Goal: Navigation & Orientation: Understand site structure

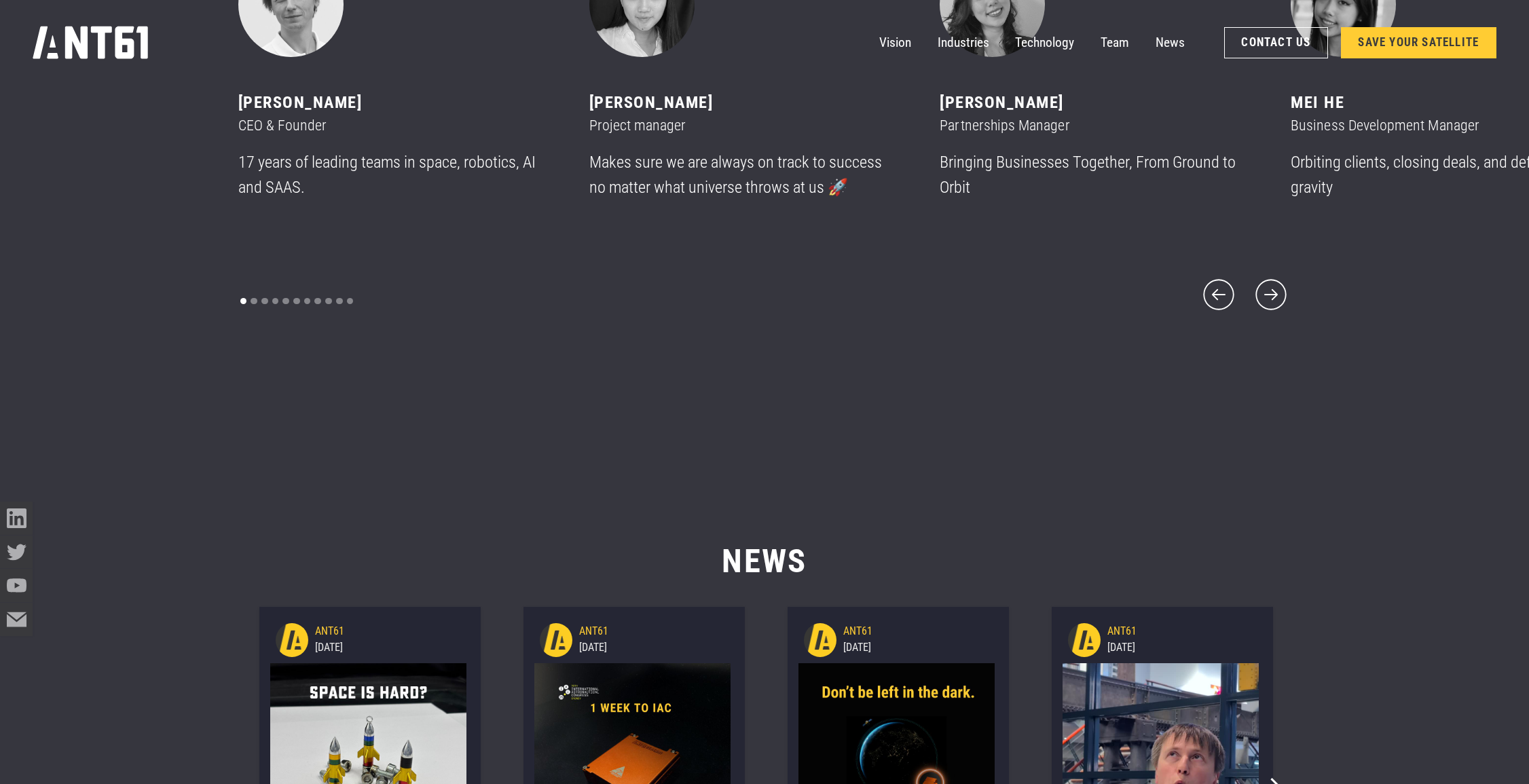
scroll to position [9666, 0]
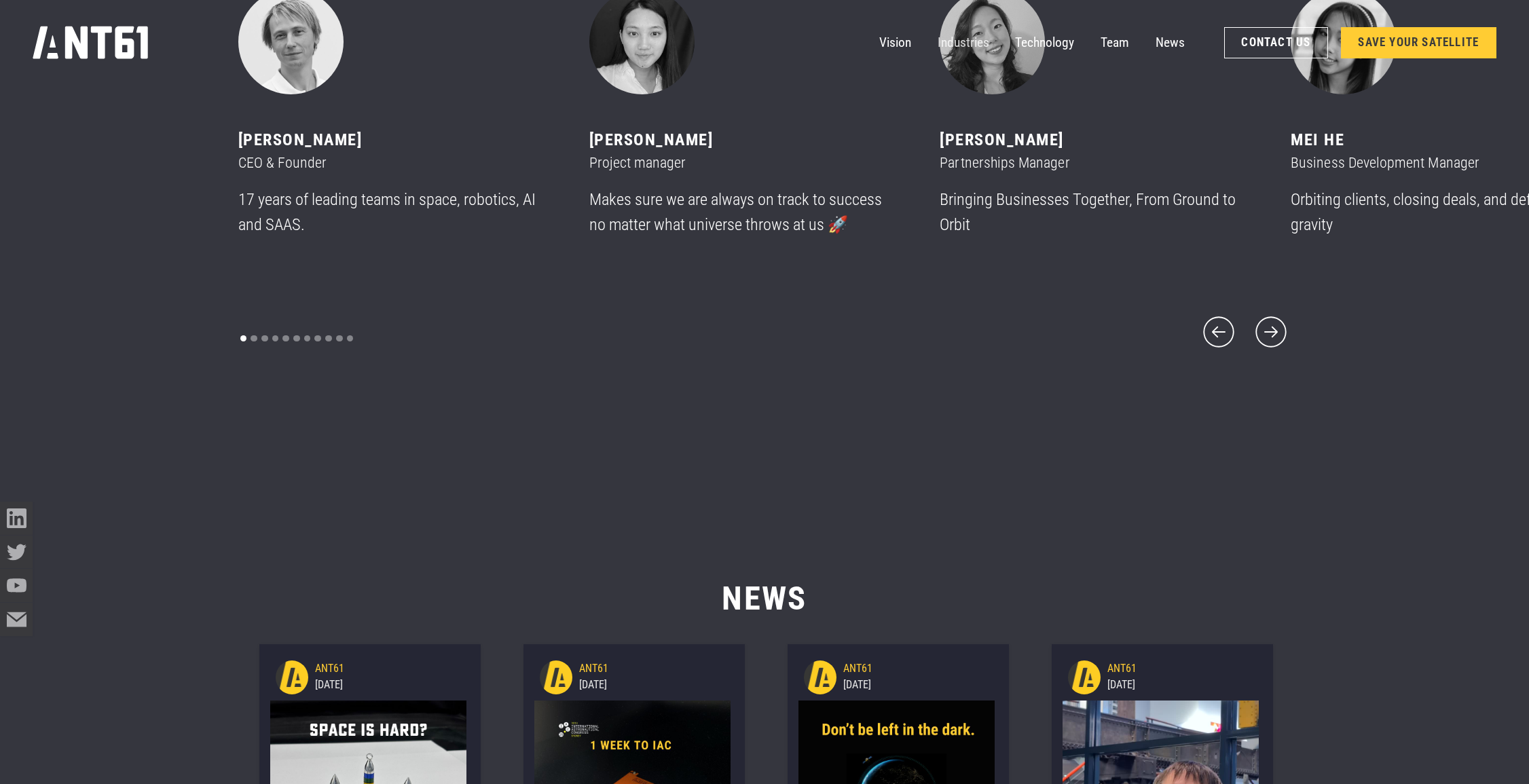
click at [968, 43] on link "Industries" at bounding box center [964, 43] width 52 height 32
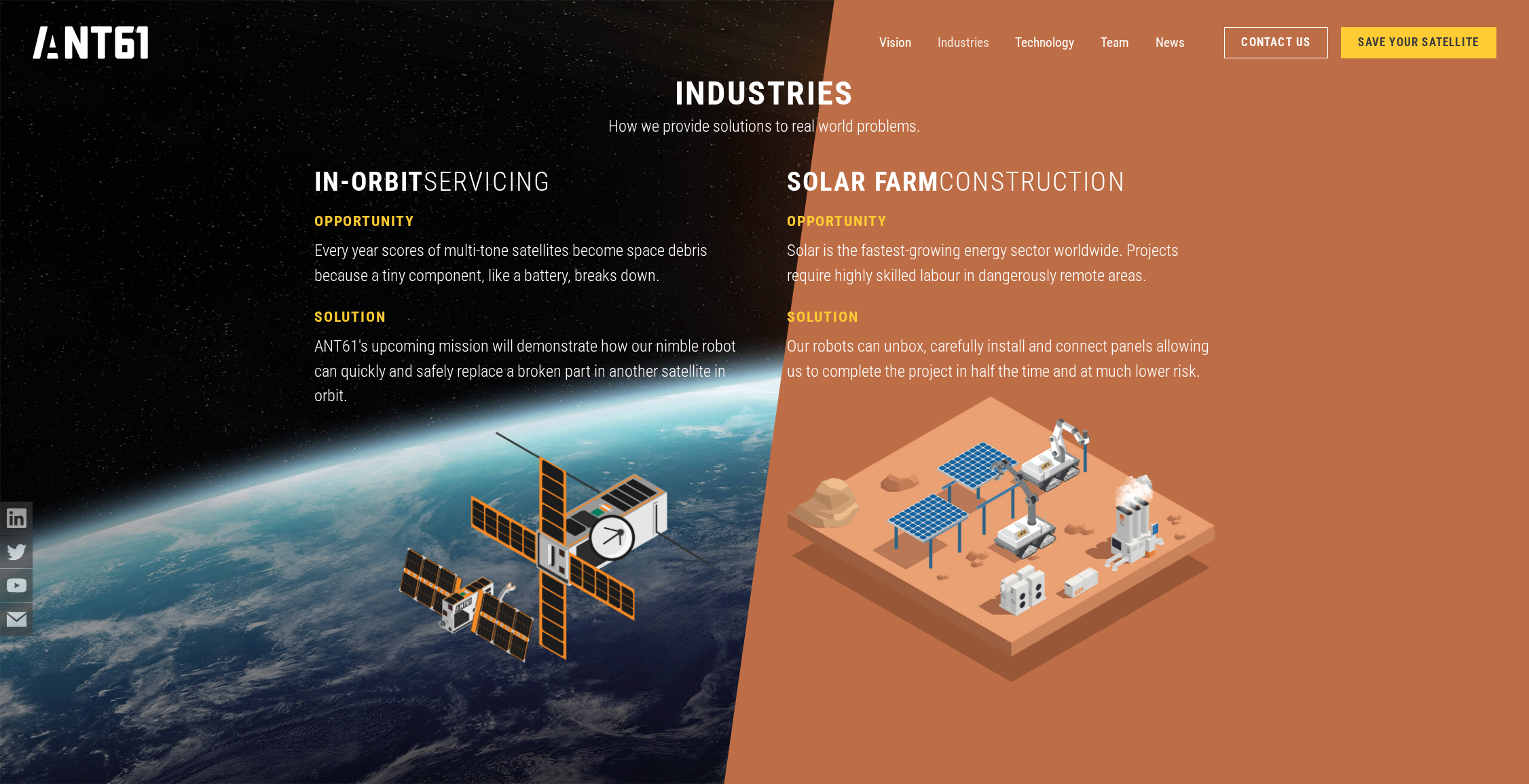
scroll to position [2360, 0]
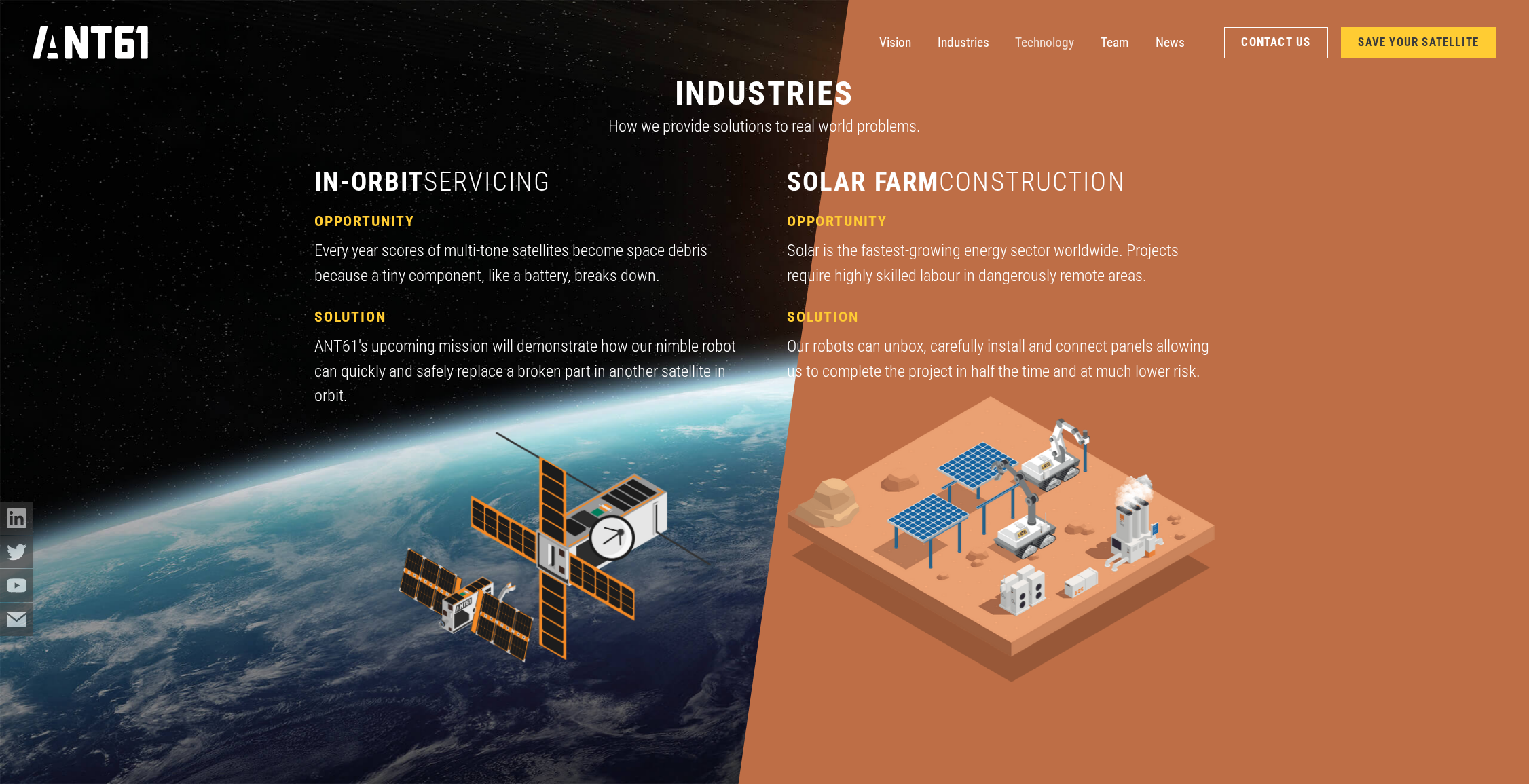
click at [1047, 43] on link "Technology" at bounding box center [1045, 43] width 59 height 32
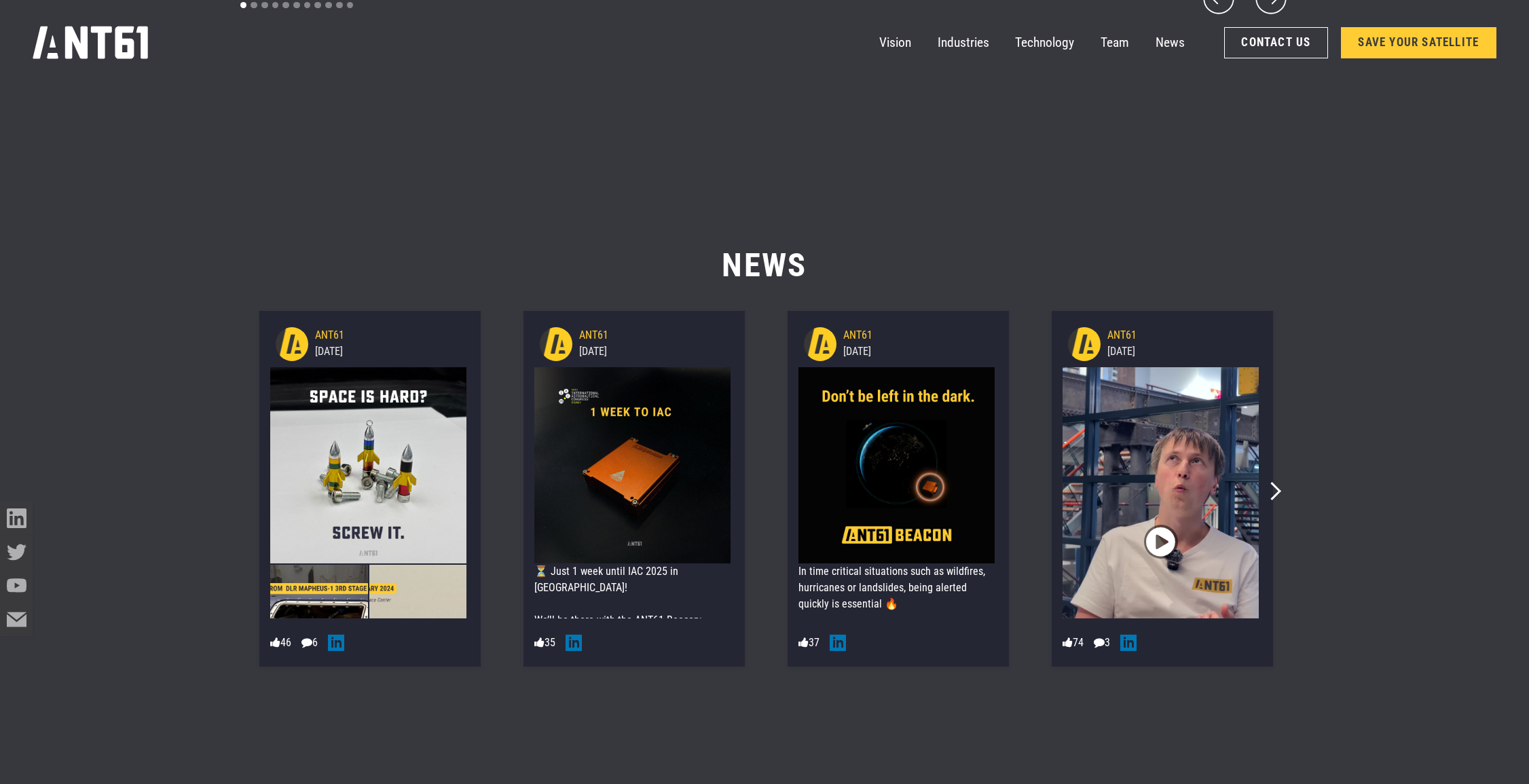
scroll to position [10031, 0]
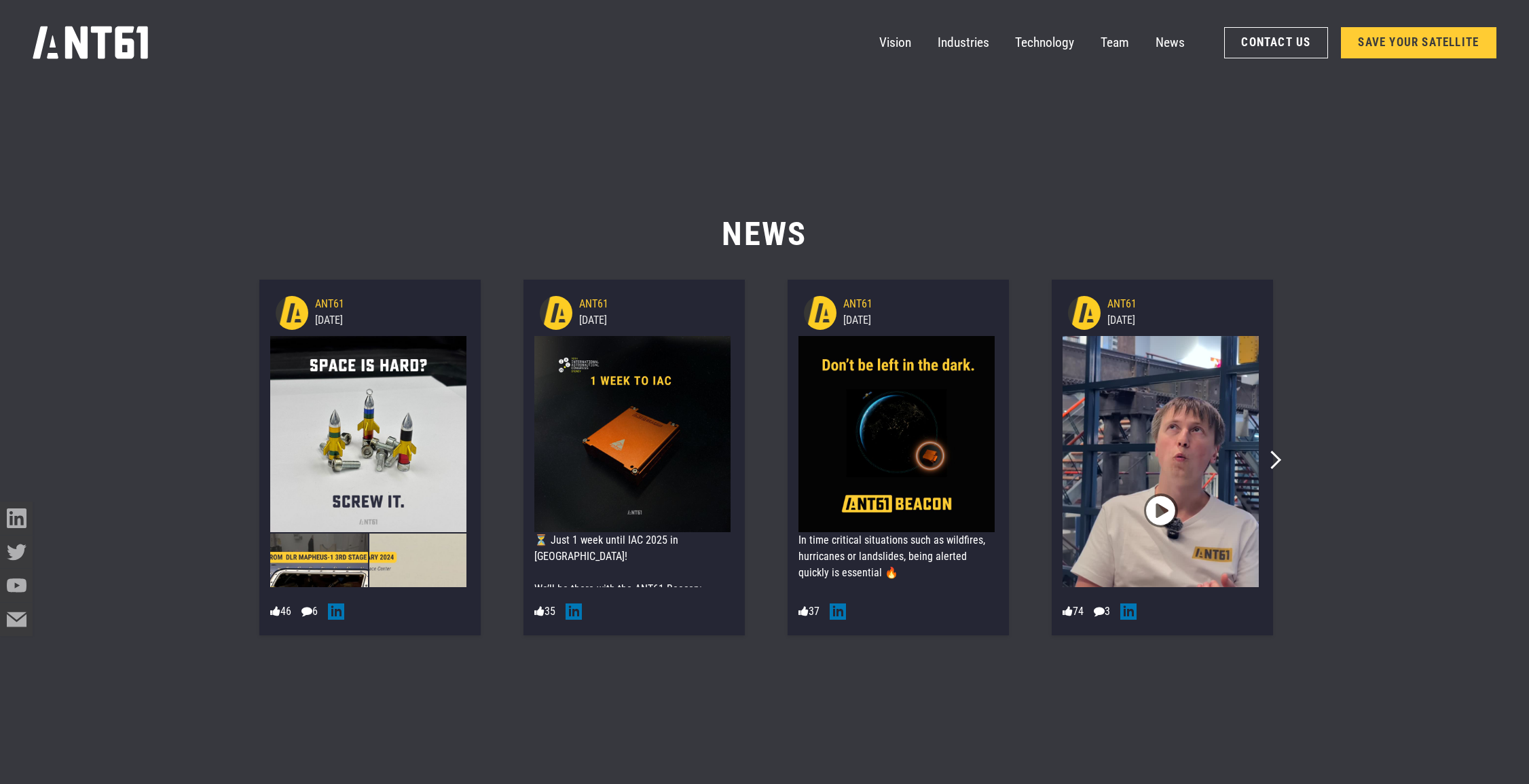
click at [641, 578] on div "⏳ Just 1 week until IAC 2025 in [GEOGRAPHIC_DATA]! We’ll be there with the ANT6…" at bounding box center [633, 622] width 196 height 179
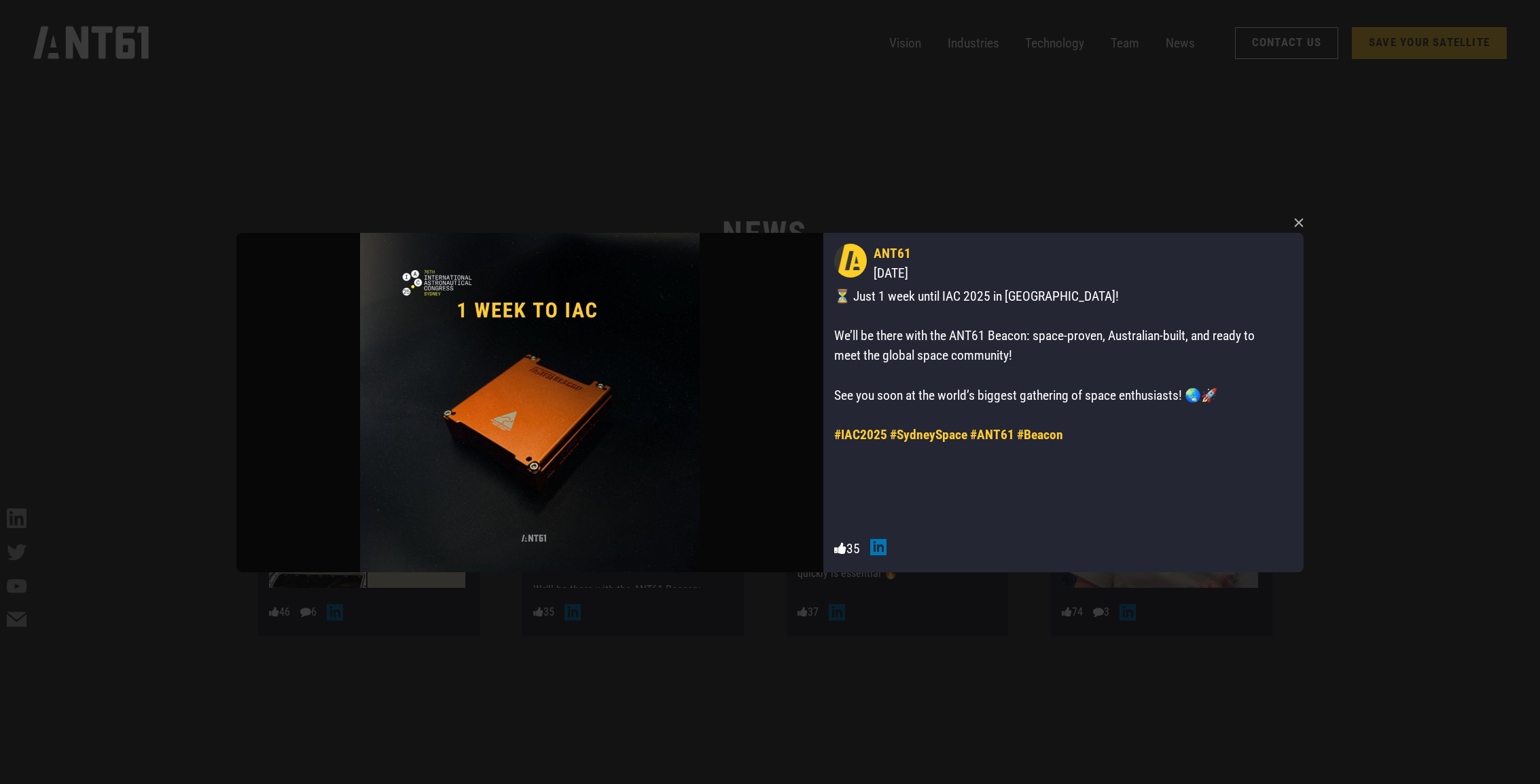
click at [1056, 166] on div "× ANT61 [DATE] ⏳ Just 1 week until IAC 2025 in [GEOGRAPHIC_DATA]! We’ll be ther…" at bounding box center [770, 392] width 1078 height 784
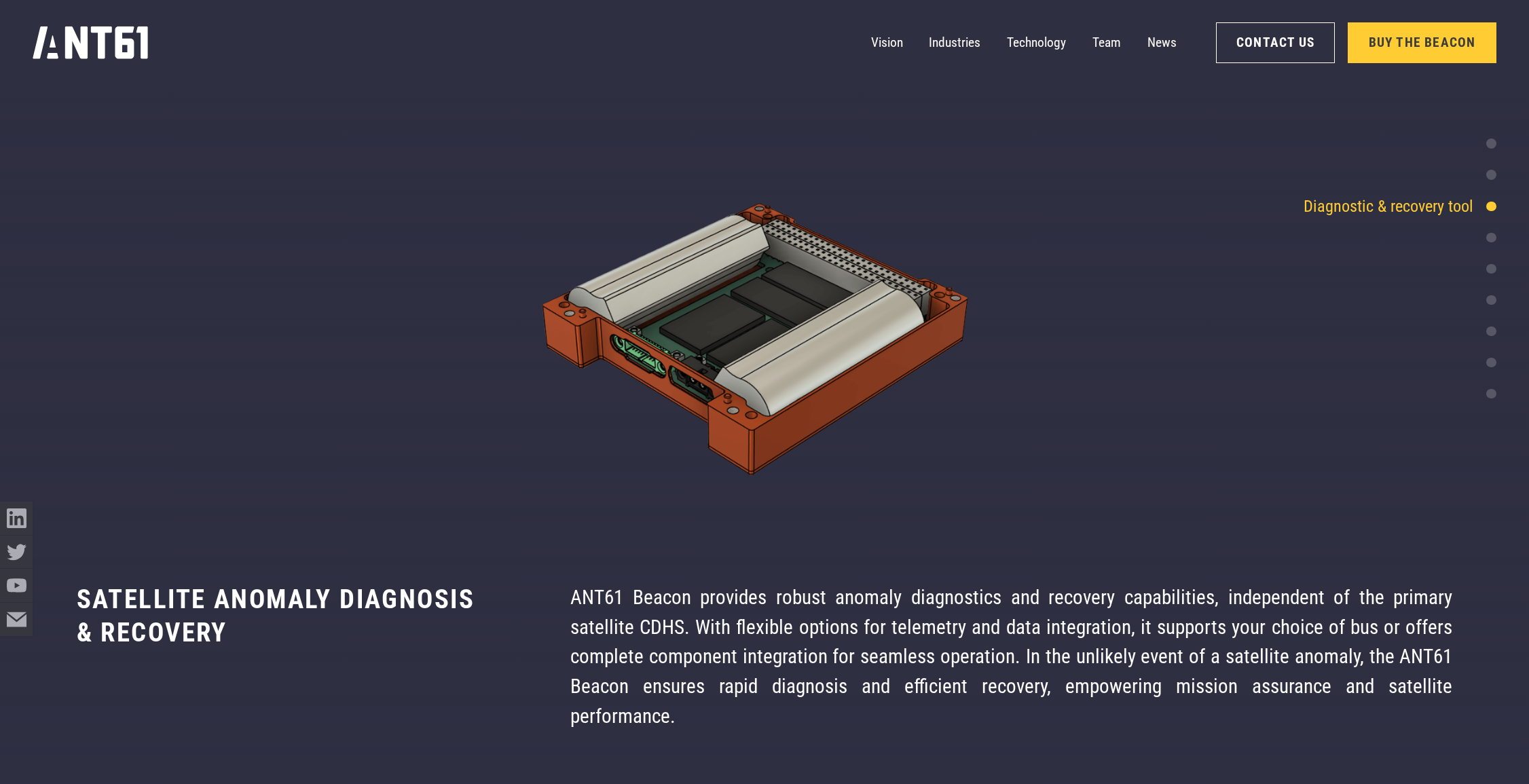
scroll to position [4234, 0]
click at [1494, 177] on div at bounding box center [1491, 175] width 10 height 10
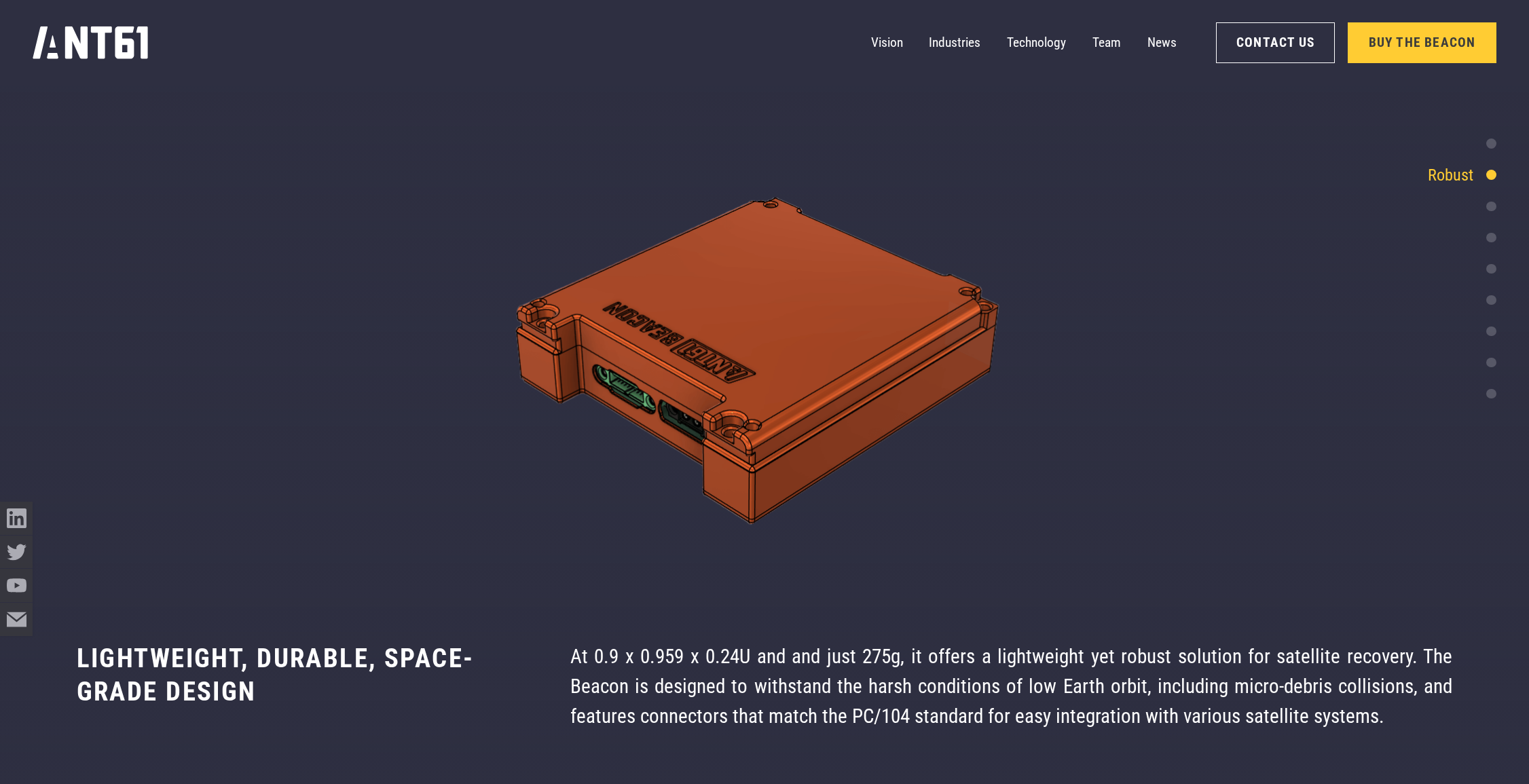
click at [1491, 211] on div at bounding box center [1491, 207] width 10 height 10
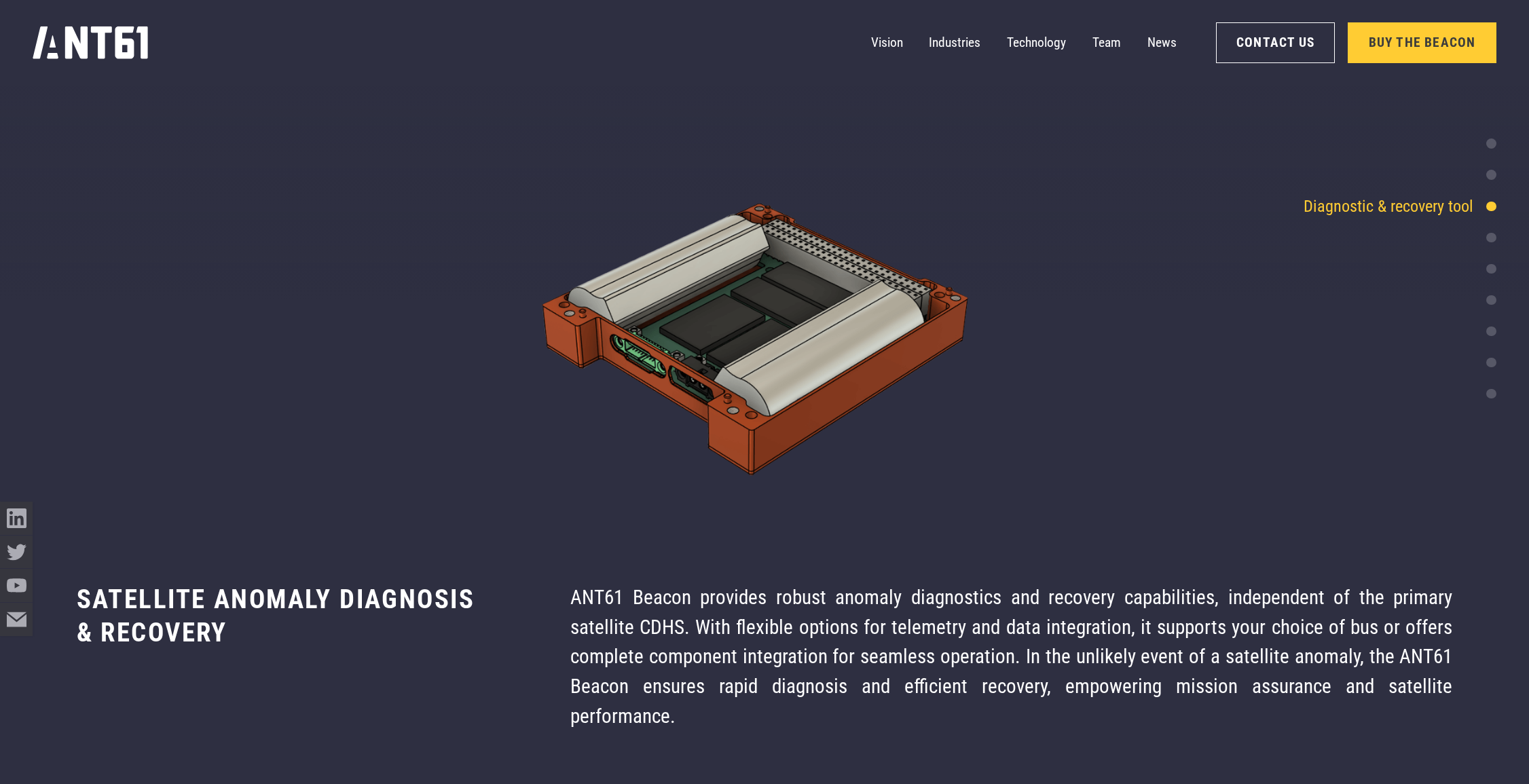
scroll to position [4861, 0]
click at [1491, 211] on div at bounding box center [1491, 207] width 10 height 10
click at [1490, 234] on div at bounding box center [1491, 238] width 10 height 10
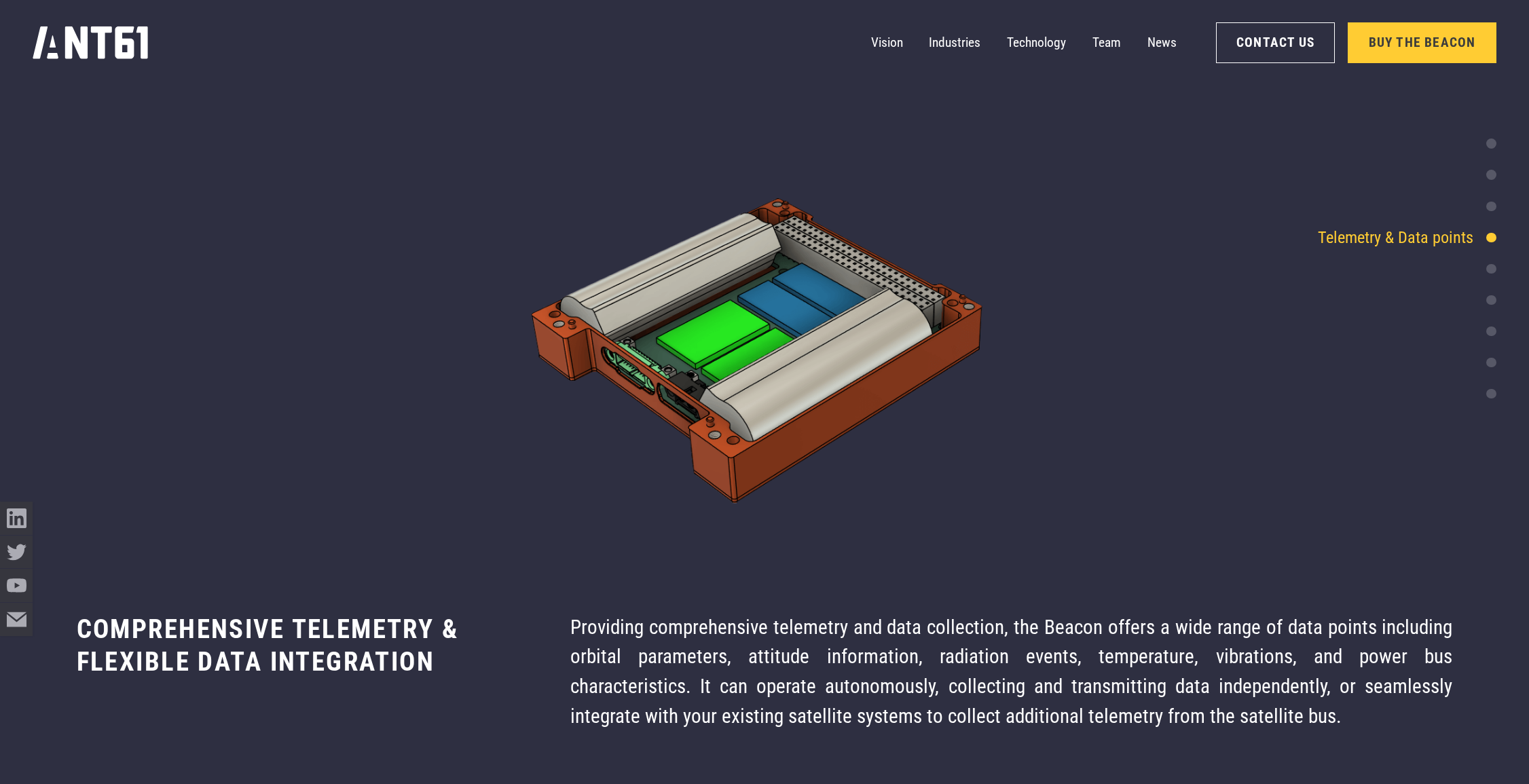
scroll to position [5489, 0]
click at [1490, 270] on div at bounding box center [1491, 269] width 10 height 10
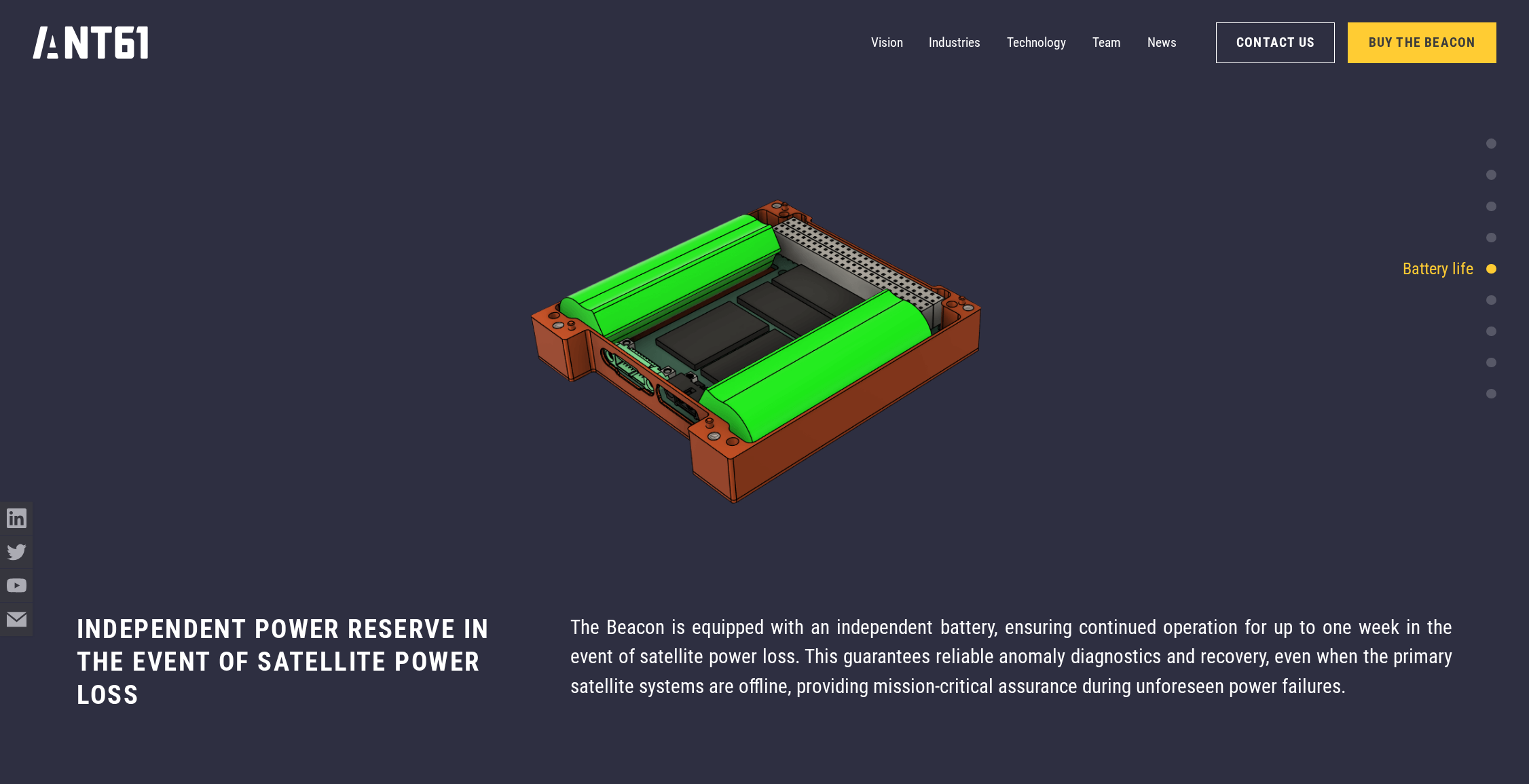
scroll to position [6115, 0]
click at [1491, 298] on div at bounding box center [1491, 300] width 10 height 10
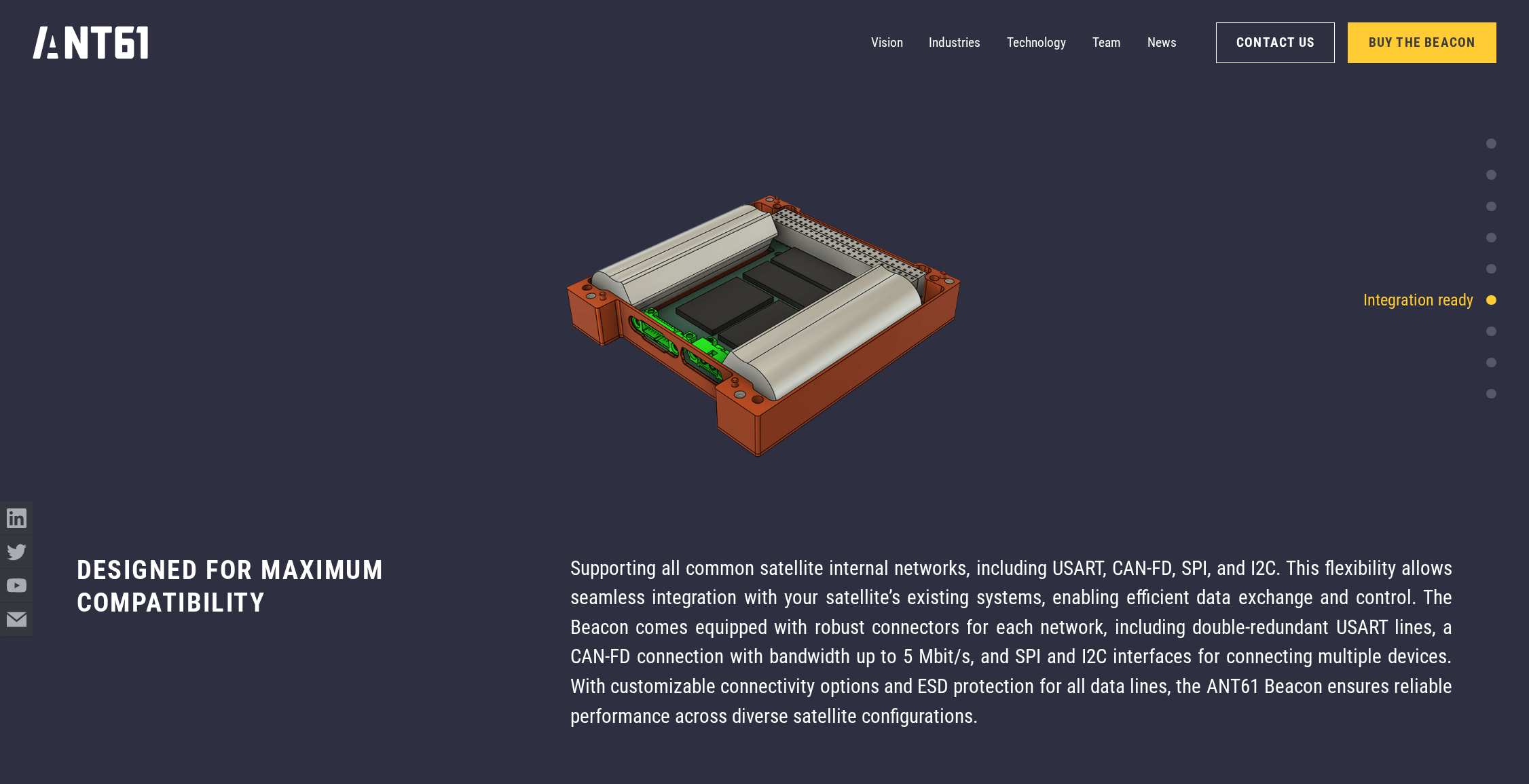
scroll to position [6743, 0]
click at [1493, 338] on div "Space heritage & TRL level" at bounding box center [1398, 331] width 197 height 25
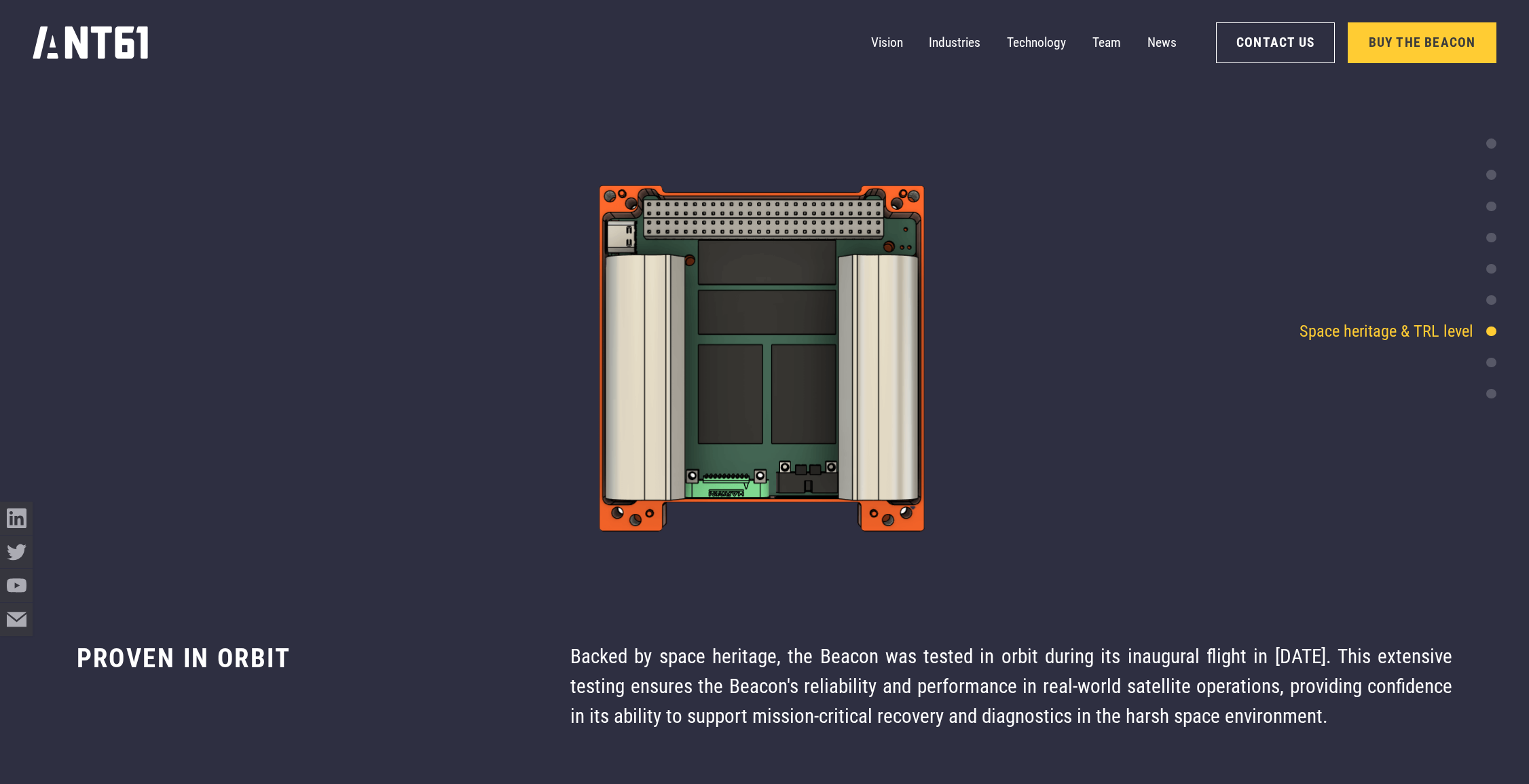
scroll to position [7370, 0]
click at [1493, 366] on div at bounding box center [1491, 363] width 10 height 10
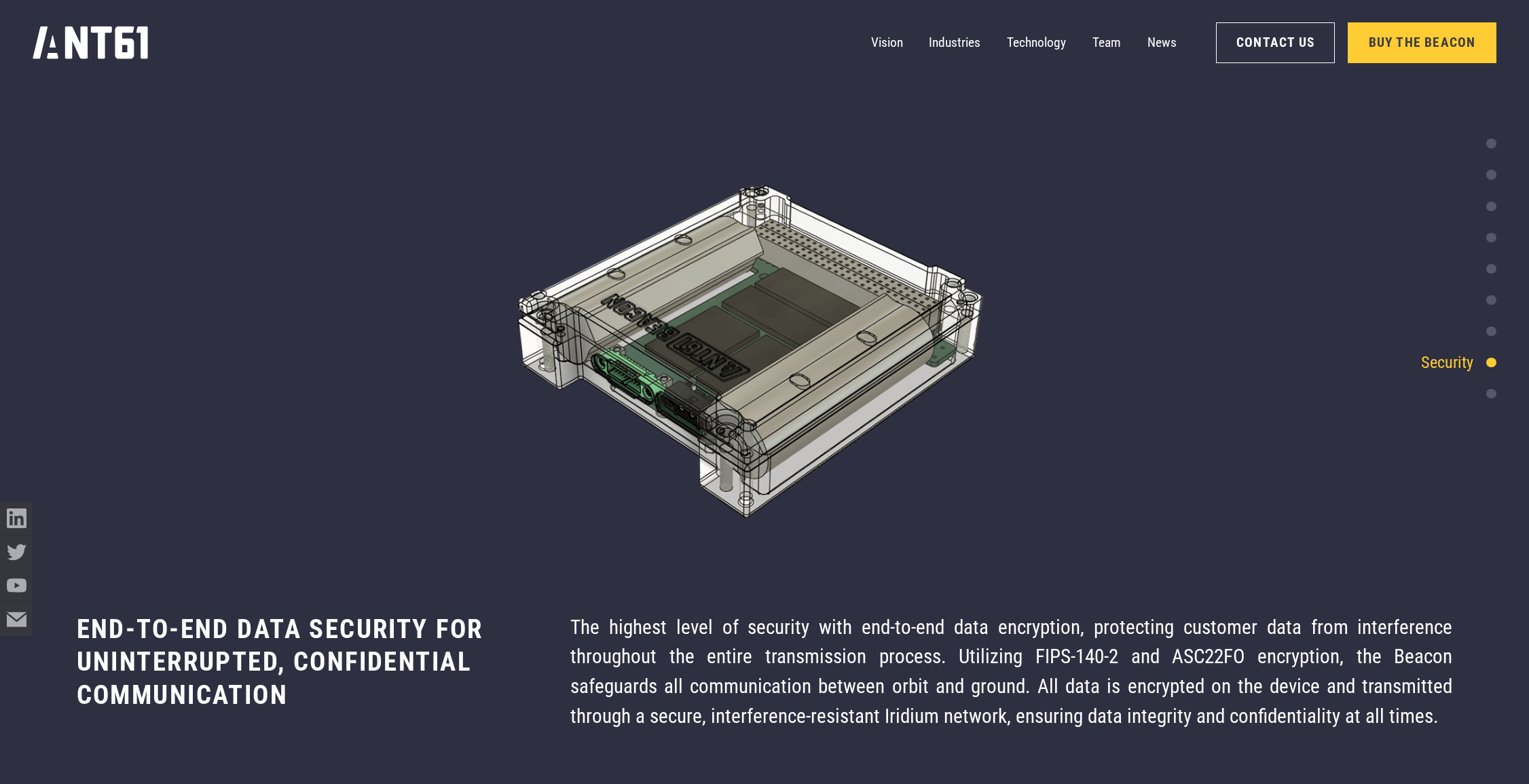
scroll to position [7997, 0]
click at [1484, 393] on div "Globally accessible" at bounding box center [1421, 394] width 149 height 25
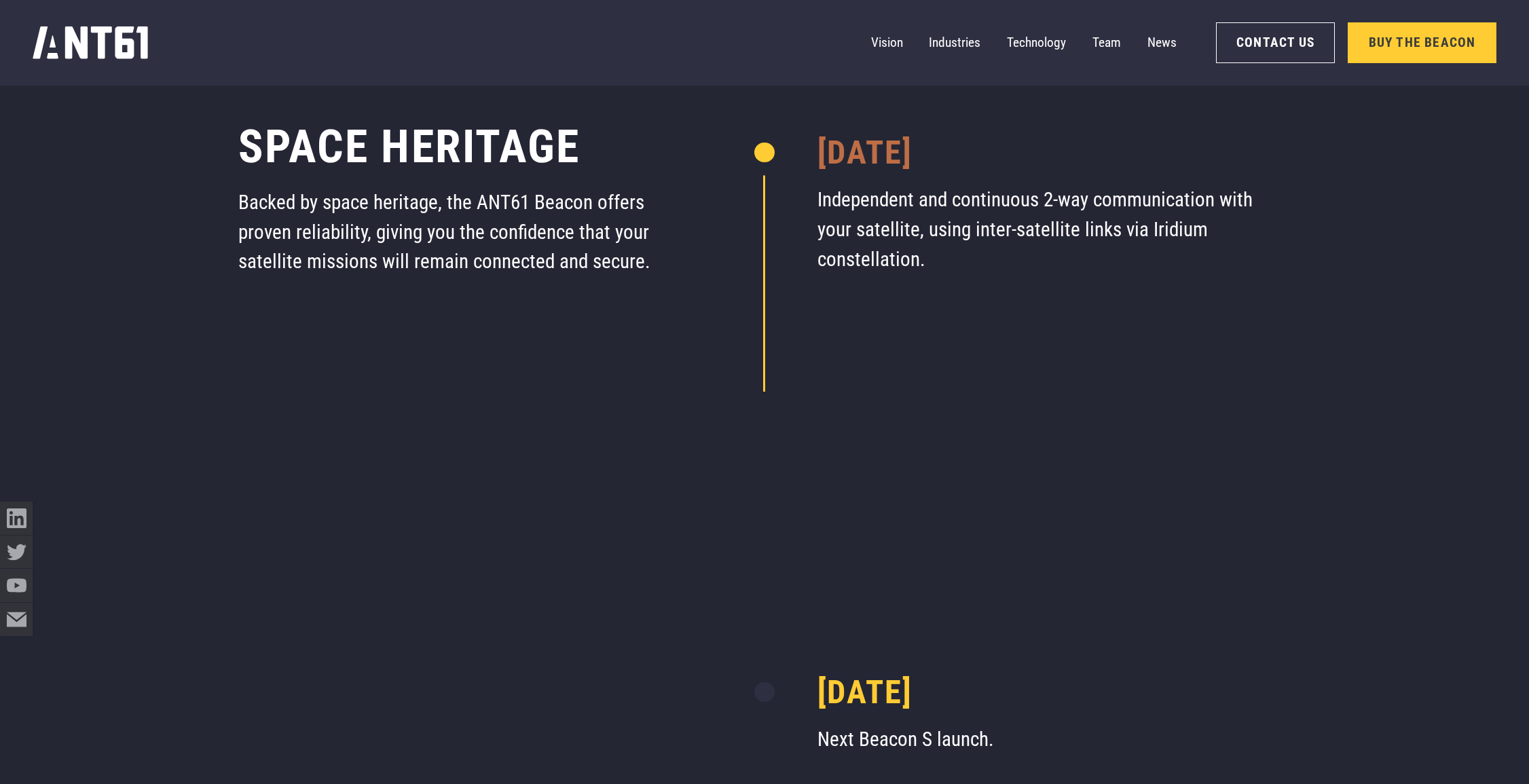
scroll to position [9378, 0]
click at [1100, 45] on link "Team" at bounding box center [1107, 43] width 29 height 32
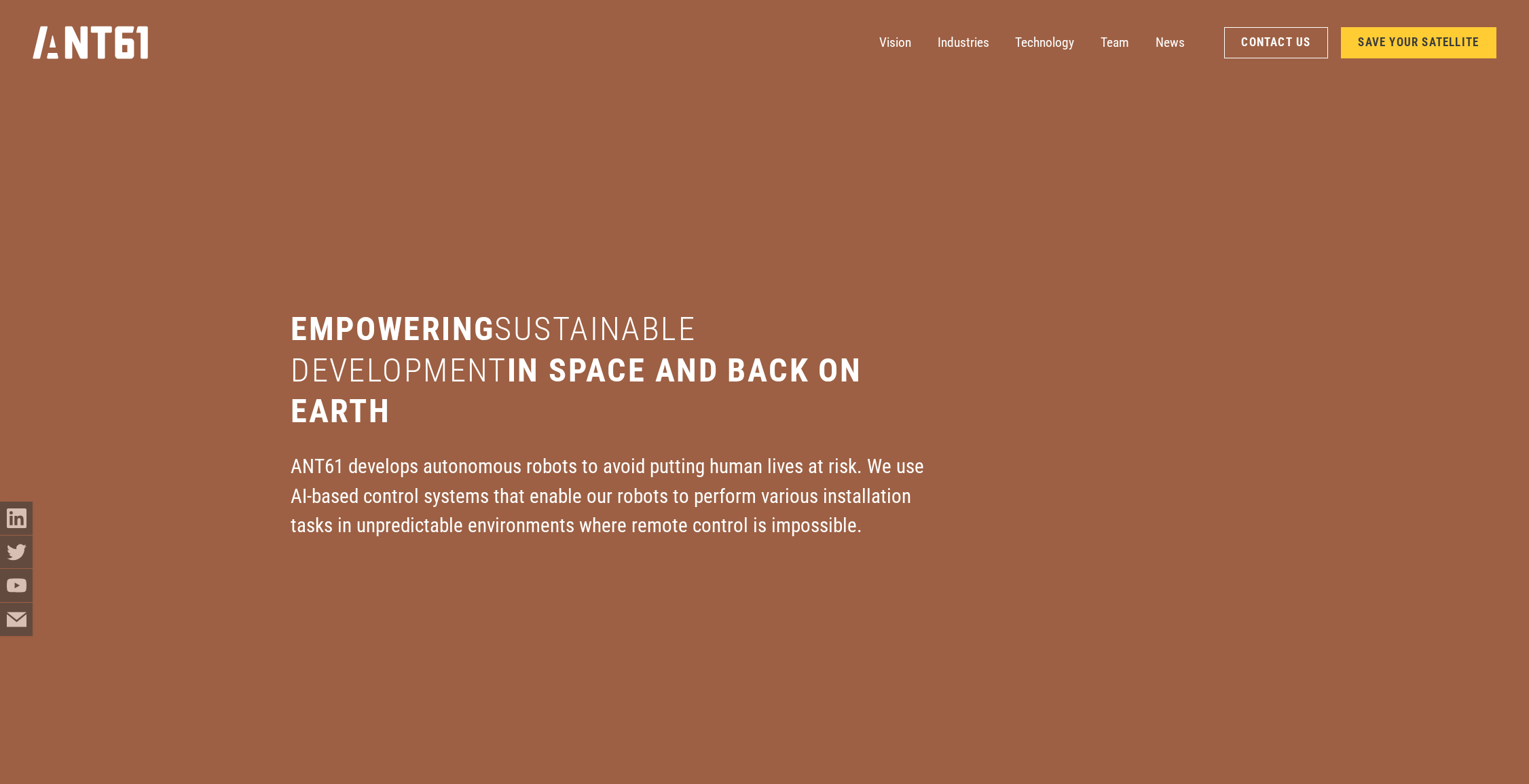
scroll to position [9408, 0]
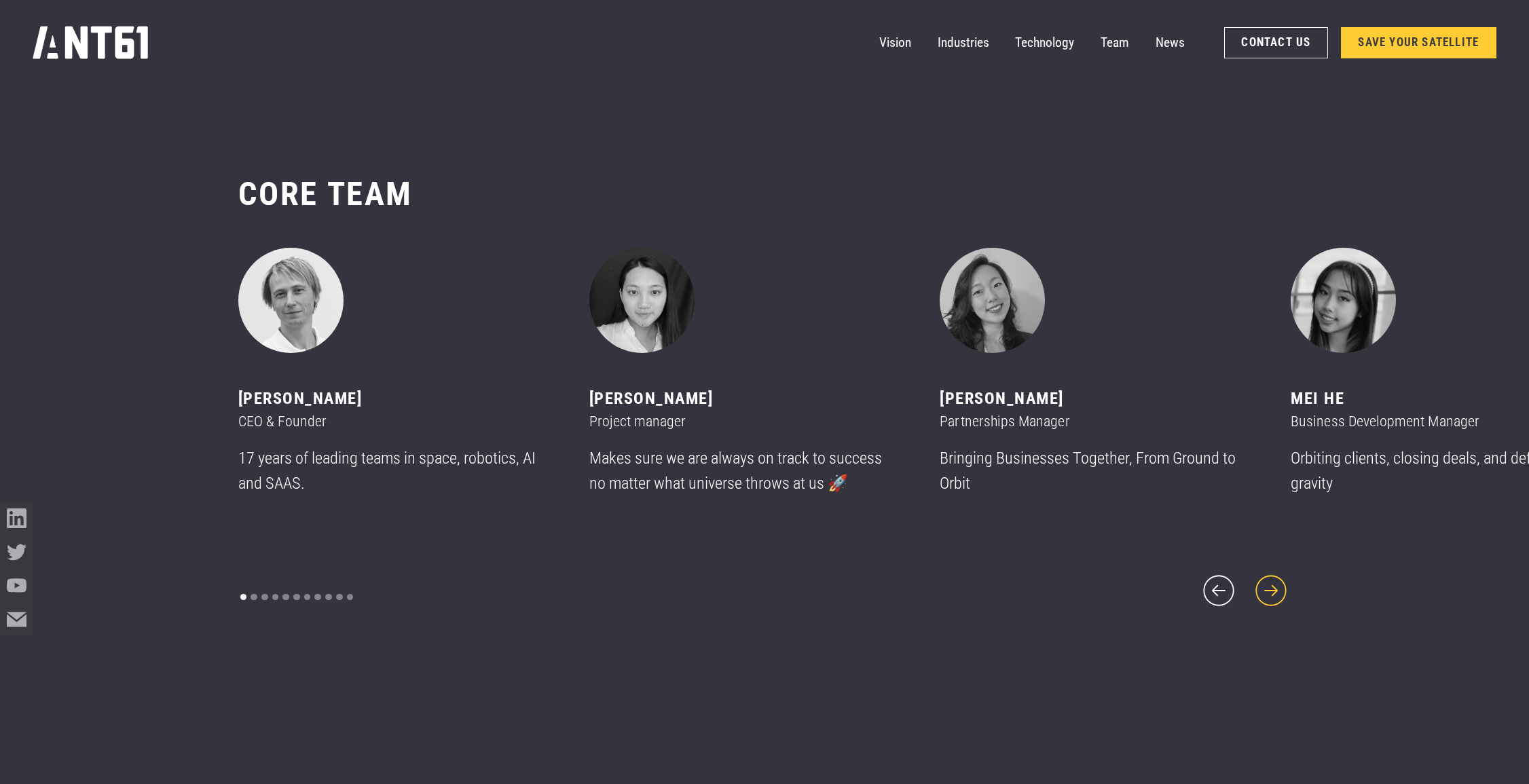
click at [1276, 584] on icon "next slide" at bounding box center [1271, 590] width 40 height 40
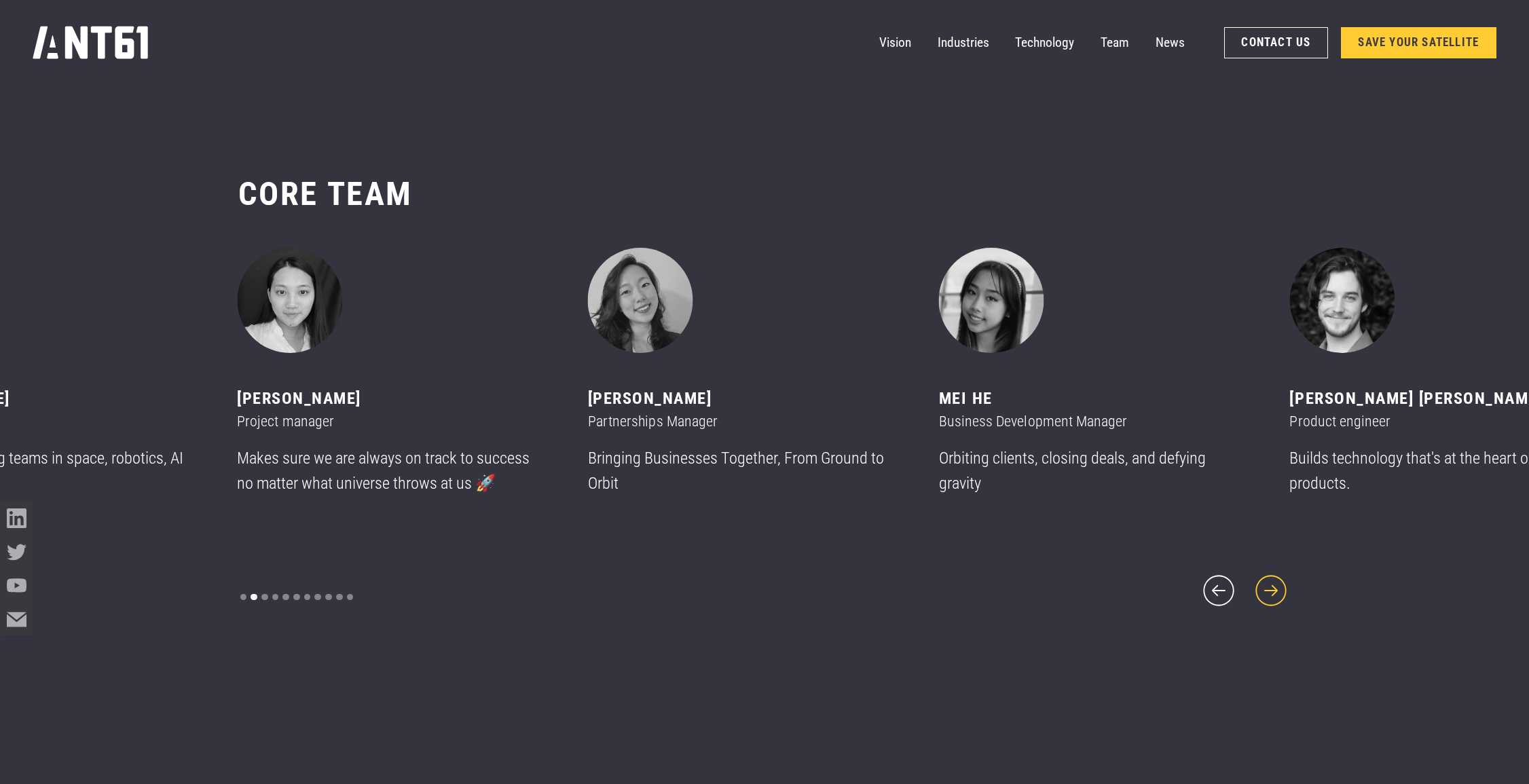
click at [1276, 584] on icon "next slide" at bounding box center [1271, 590] width 40 height 40
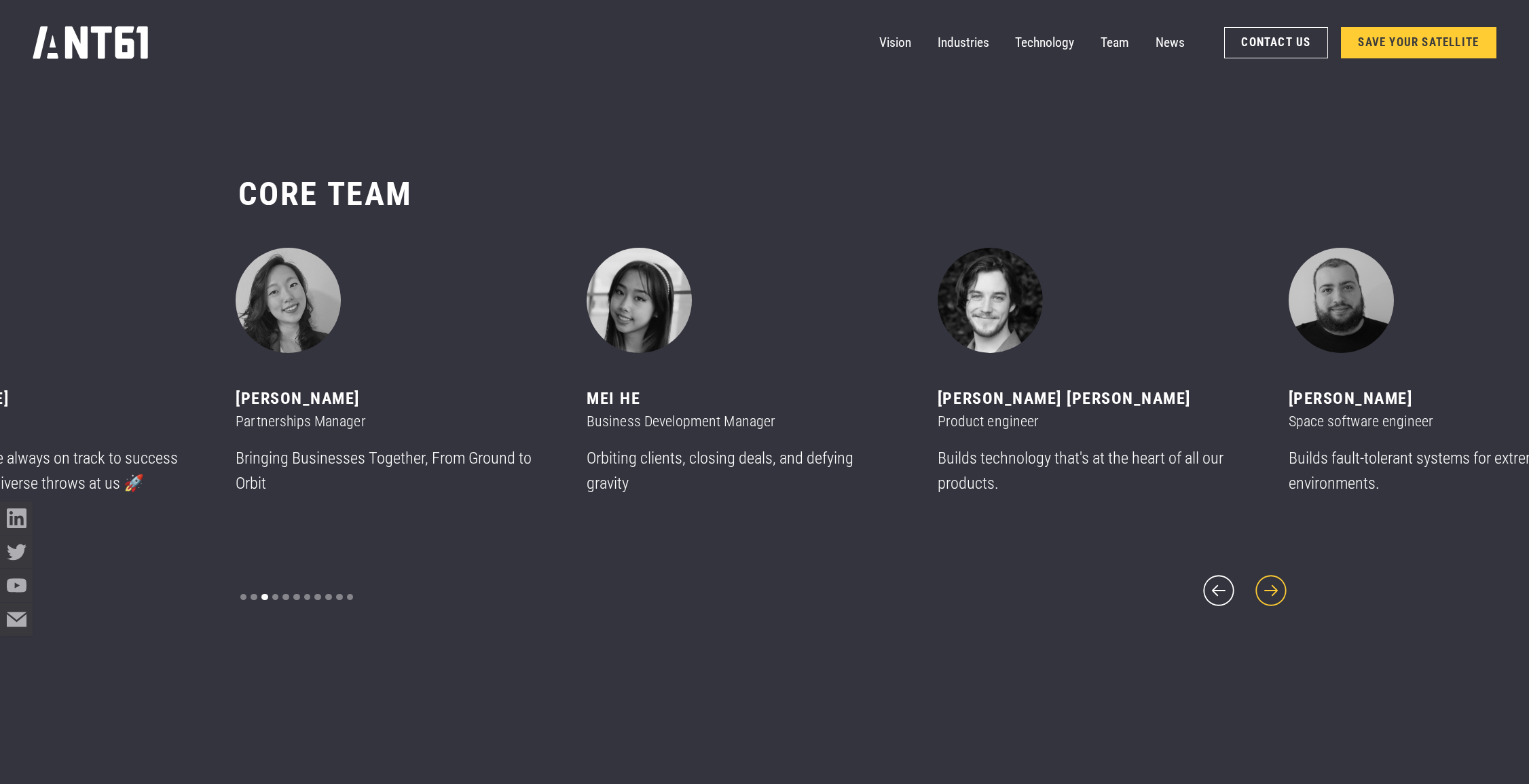
click at [1276, 584] on icon "next slide" at bounding box center [1271, 590] width 40 height 40
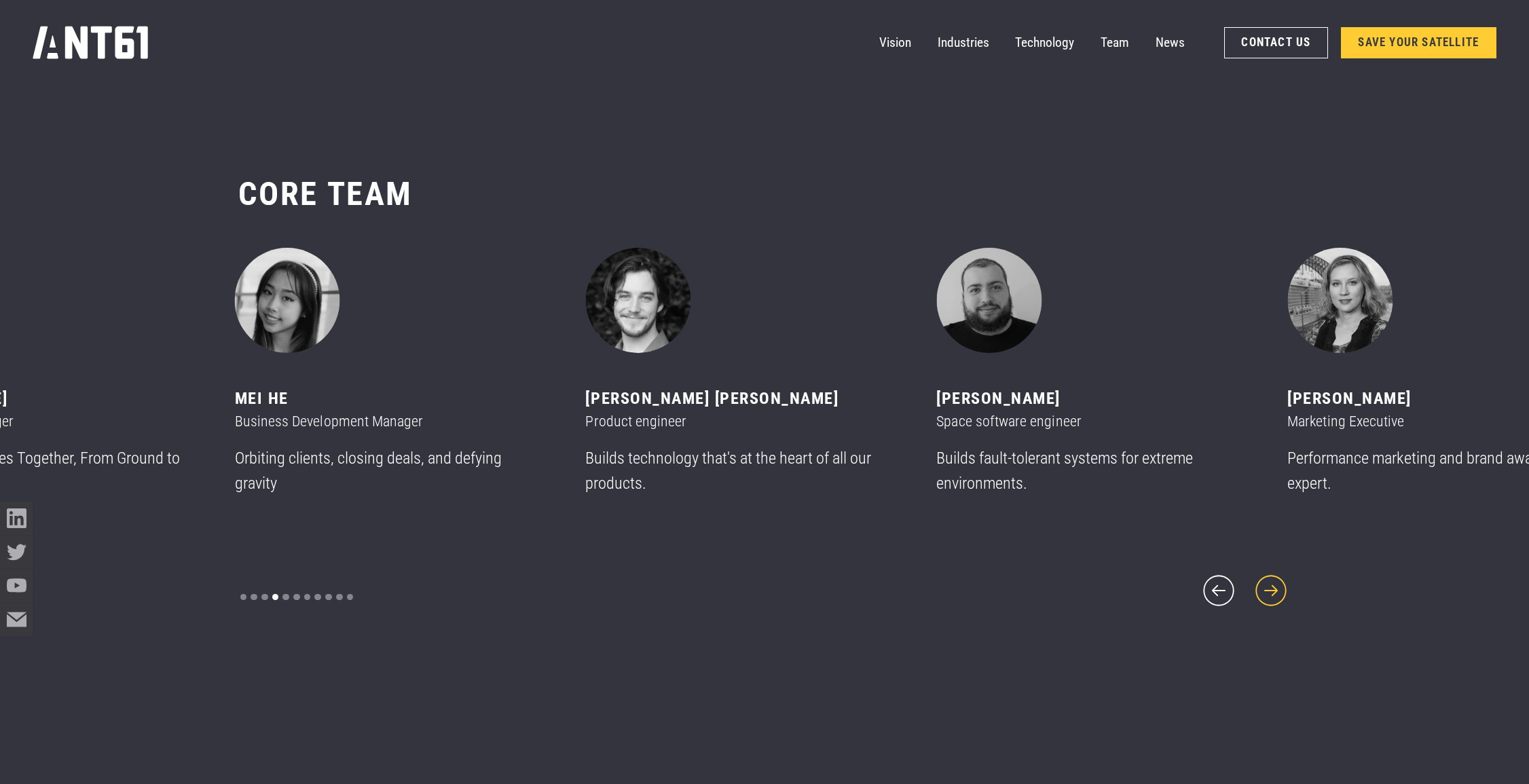
click at [1276, 584] on icon "next slide" at bounding box center [1271, 590] width 40 height 40
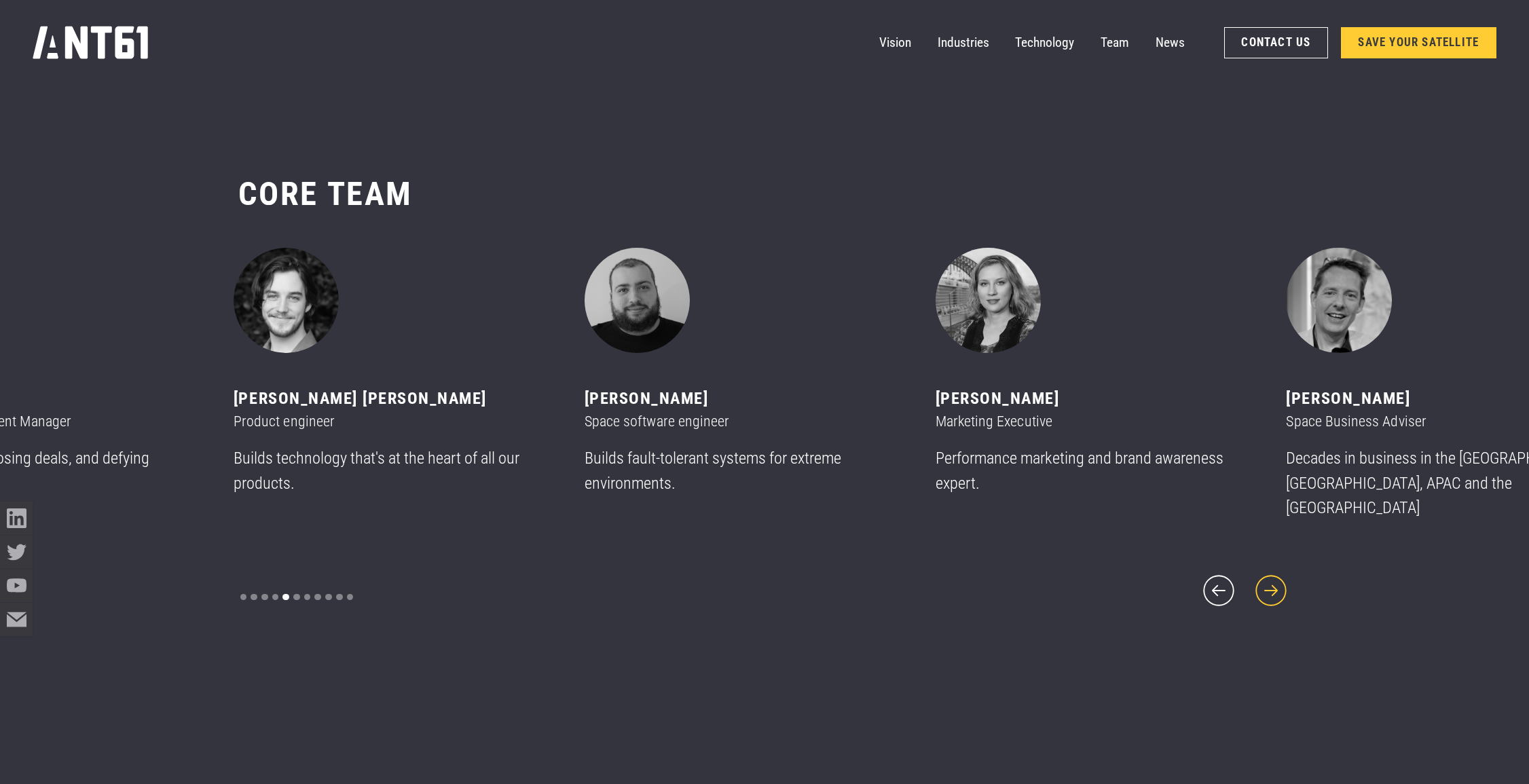
click at [1276, 584] on icon "next slide" at bounding box center [1271, 590] width 40 height 40
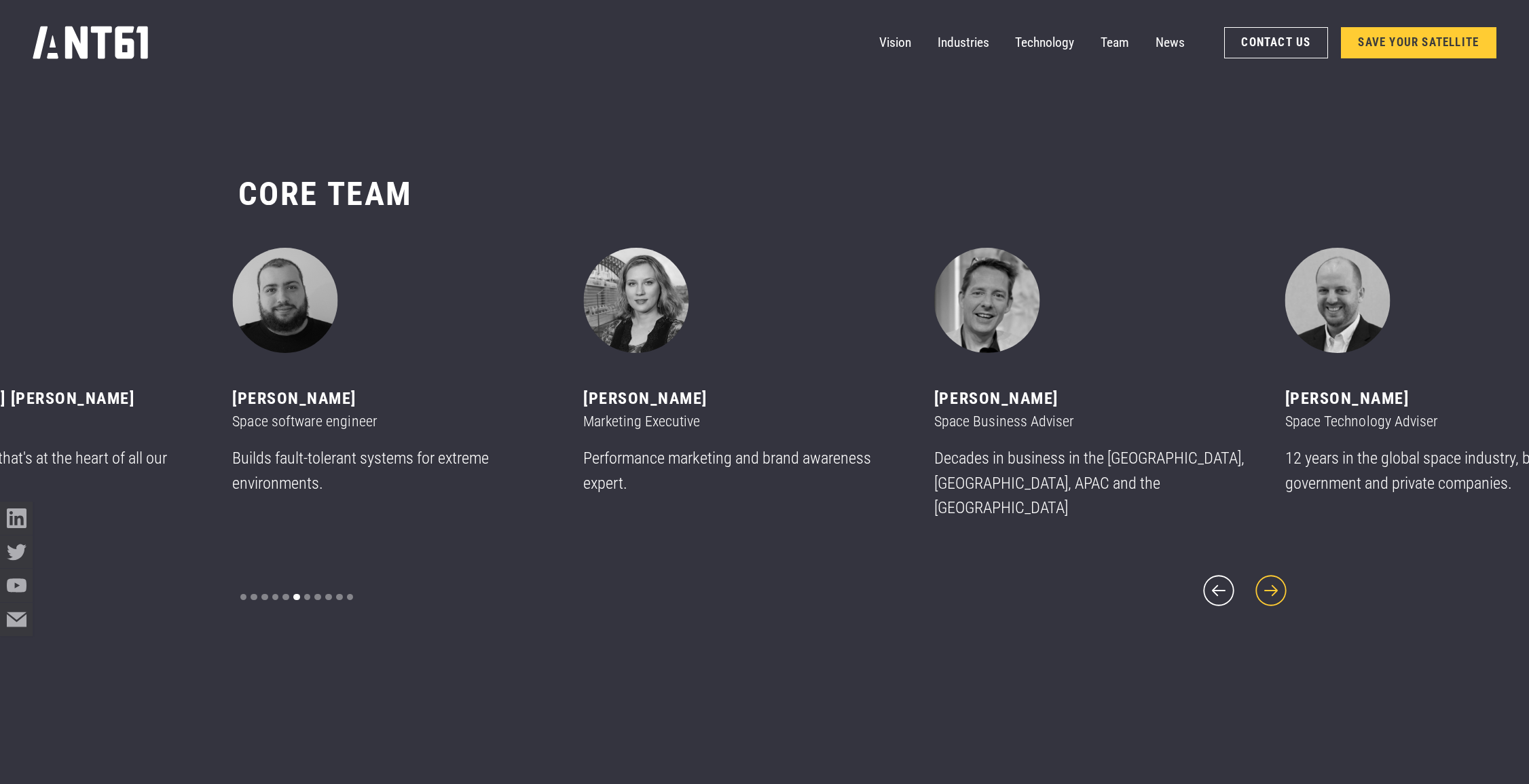
click at [1276, 584] on icon "next slide" at bounding box center [1271, 590] width 40 height 40
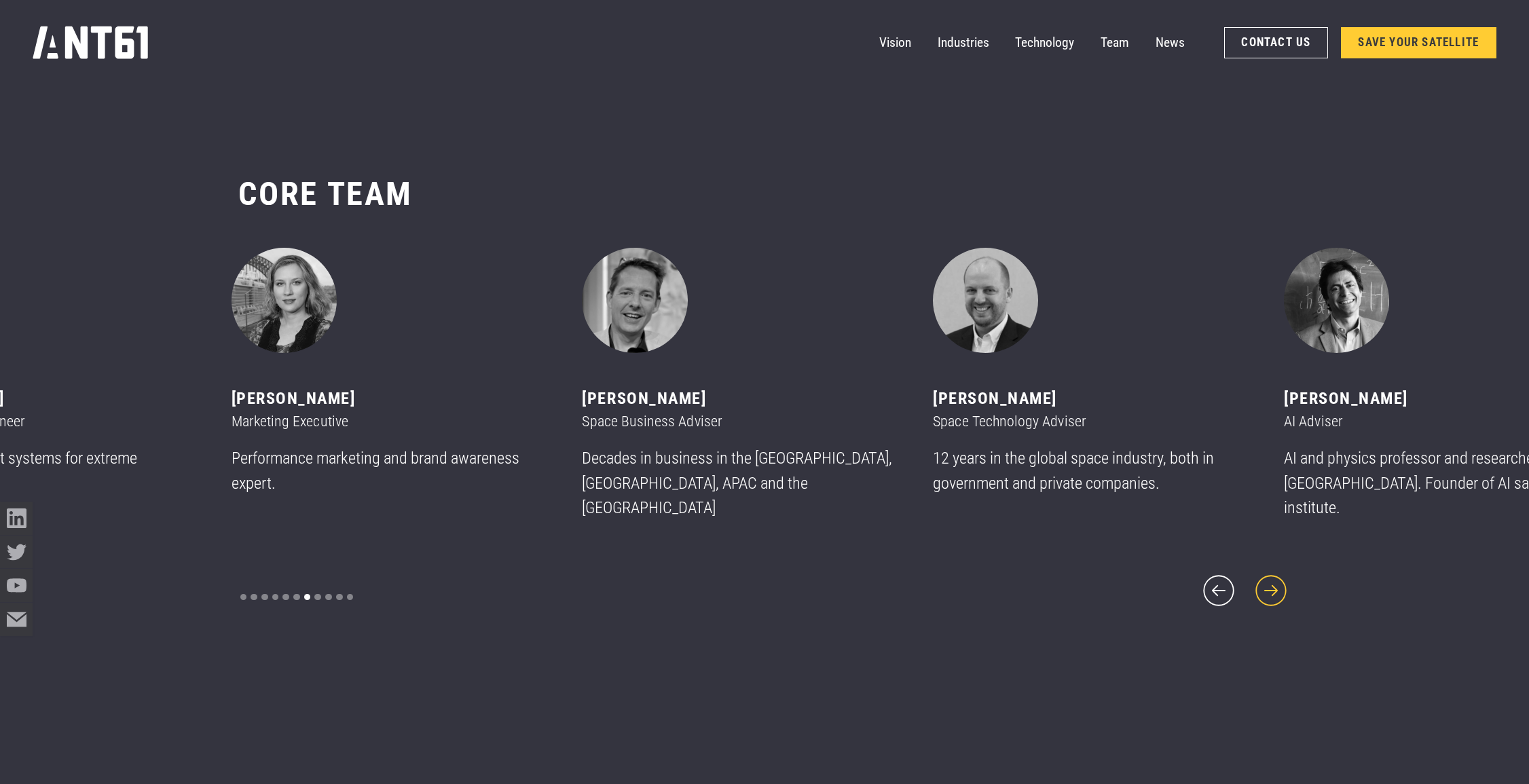
click at [1276, 584] on icon "next slide" at bounding box center [1271, 590] width 40 height 40
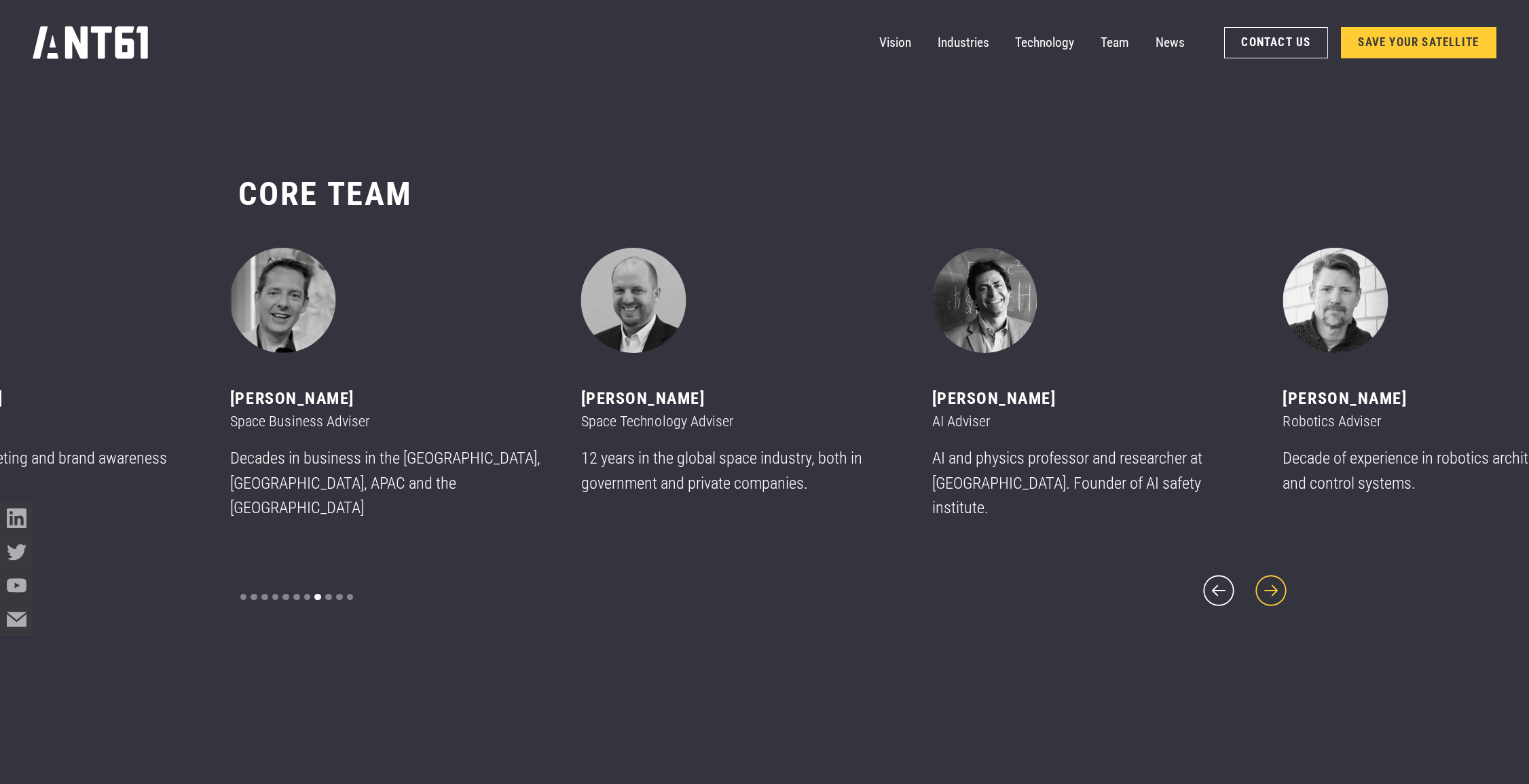
click at [1276, 584] on icon "next slide" at bounding box center [1271, 590] width 40 height 40
